Goal: Transaction & Acquisition: Purchase product/service

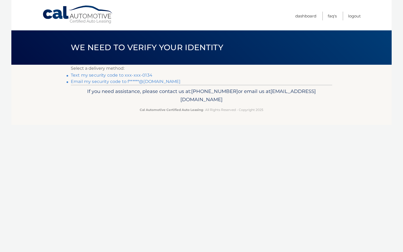
click at [107, 75] on link "Text my security code to xxx-xxx-0134" at bounding box center [112, 75] width 82 height 5
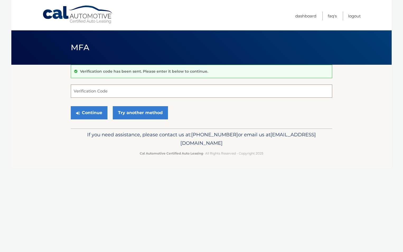
click at [94, 92] on input "Verification Code" at bounding box center [202, 91] width 262 height 13
click at [100, 111] on button "Continue" at bounding box center [89, 112] width 37 height 13
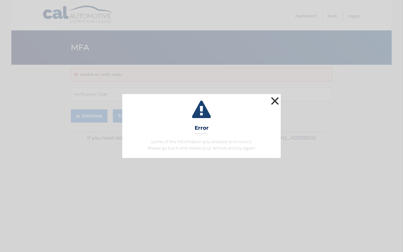
click at [274, 99] on button "×" at bounding box center [275, 101] width 11 height 11
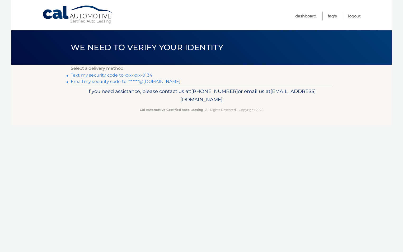
click at [118, 76] on link "Text my security code to xxx-xxx-0134" at bounding box center [112, 75] width 82 height 5
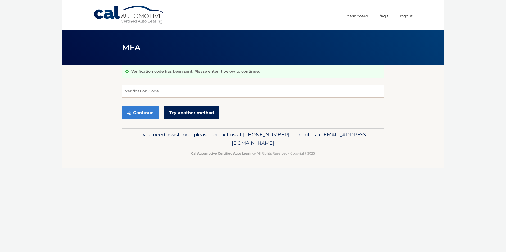
click at [197, 114] on link "Try another method" at bounding box center [191, 112] width 55 height 13
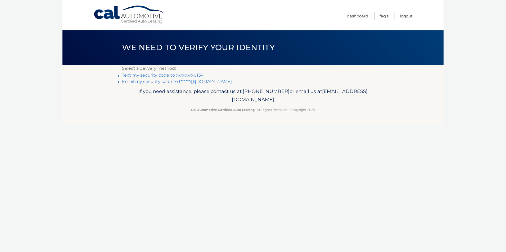
click at [169, 82] on link "Email my security code to f******@[DOMAIN_NAME]" at bounding box center [177, 81] width 110 height 5
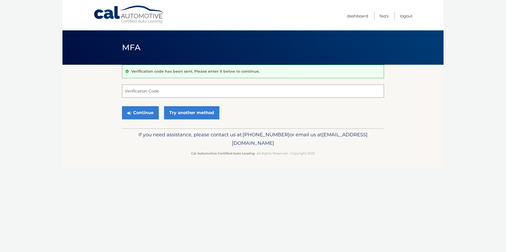
click at [187, 94] on input "Verification Code" at bounding box center [253, 91] width 262 height 13
type input "791362"
click at [122, 106] on button "Continue" at bounding box center [140, 112] width 37 height 13
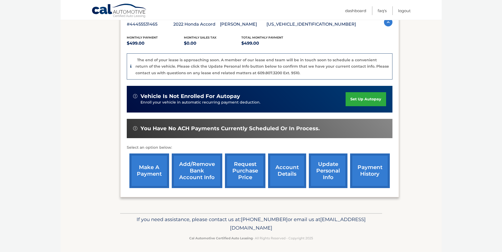
scroll to position [101, 0]
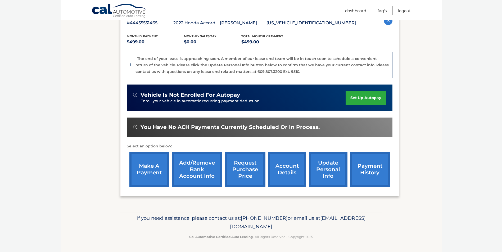
click at [152, 173] on link "make a payment" at bounding box center [149, 169] width 40 height 35
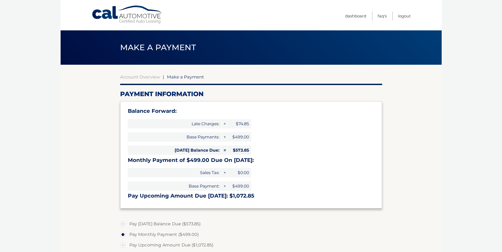
select select "MGU2ZjdiMzQtY2MyNS00ODE3LTg4MDUtNTA1NjRhYjlkMTJk"
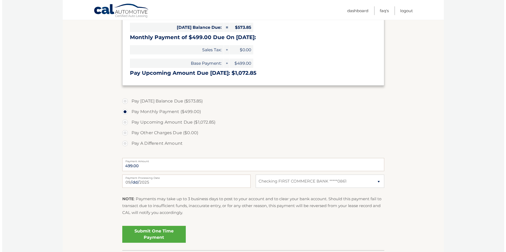
scroll to position [132, 0]
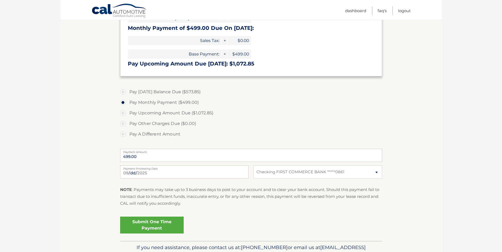
click at [158, 228] on link "Submit One Time Payment" at bounding box center [151, 225] width 63 height 17
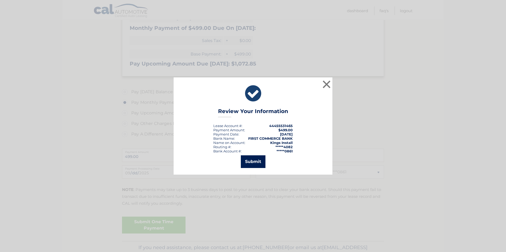
click at [253, 162] on button "Submit" at bounding box center [253, 161] width 25 height 13
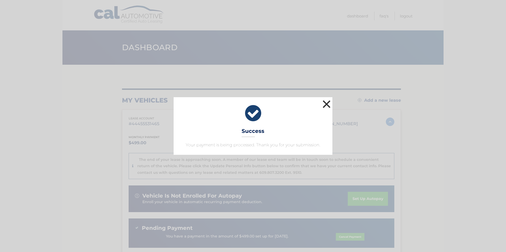
click at [324, 104] on button "×" at bounding box center [326, 104] width 11 height 11
